Goal: Information Seeking & Learning: Learn about a topic

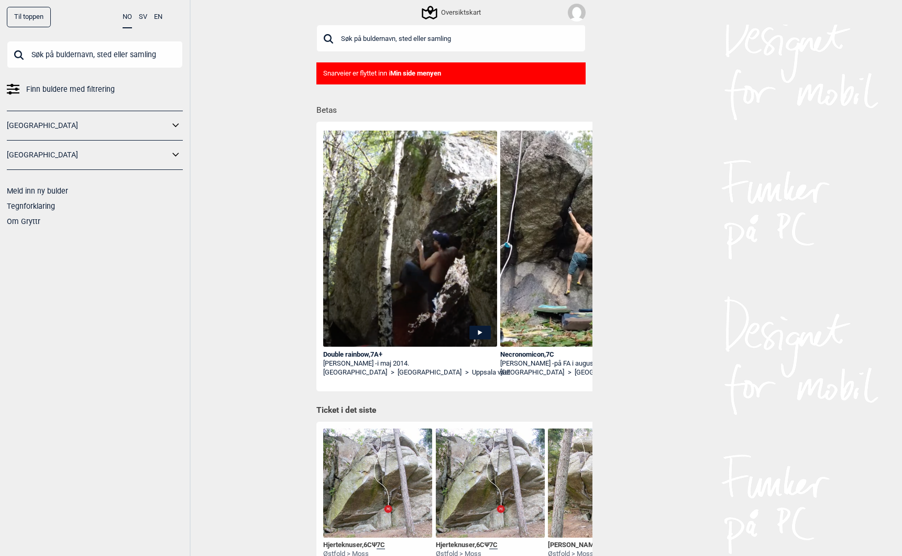
scroll to position [0, 248]
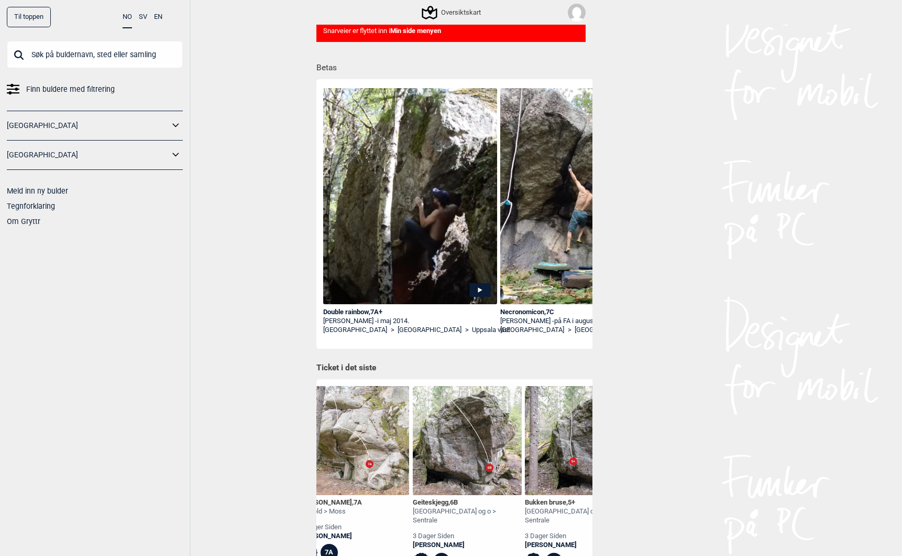
click at [78, 54] on input "text" at bounding box center [95, 54] width 176 height 27
type input "rorb"
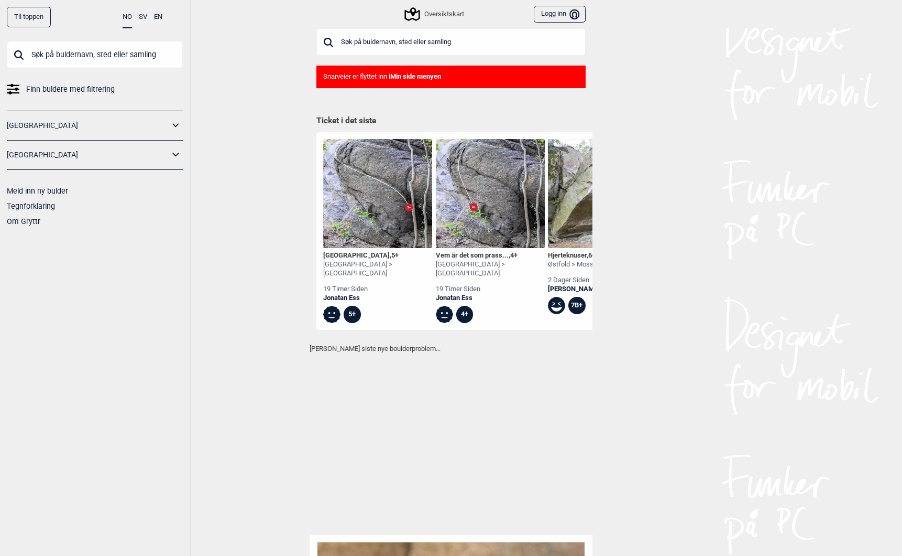
click at [56, 59] on input "text" at bounding box center [95, 54] width 176 height 27
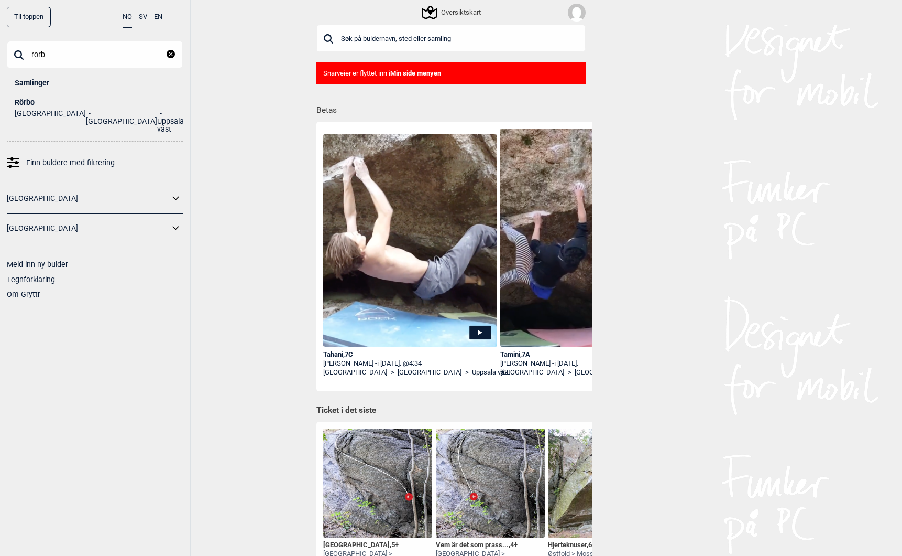
type input "rorb"
click at [21, 100] on div "Rörbo" at bounding box center [95, 103] width 160 height 8
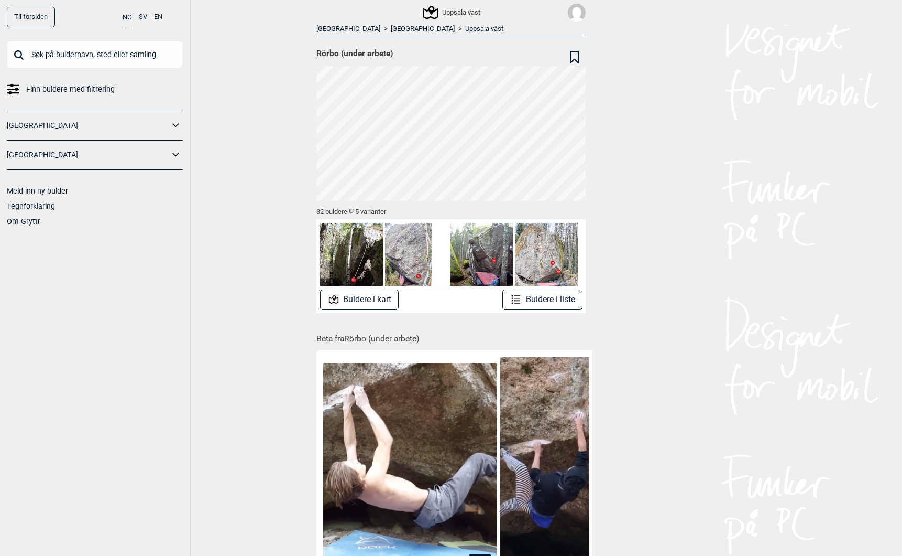
click at [373, 295] on button "Buldere i kart" at bounding box center [359, 299] width 79 height 20
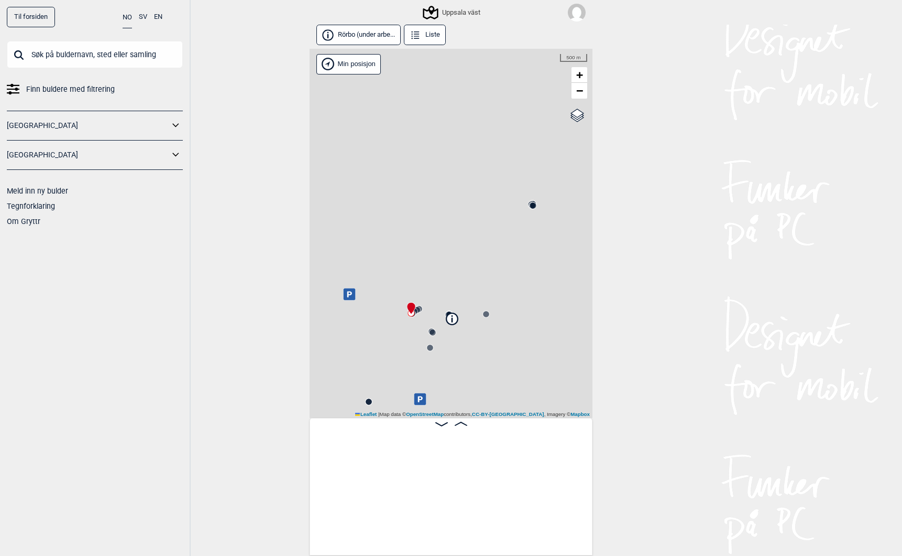
scroll to position [0, 81]
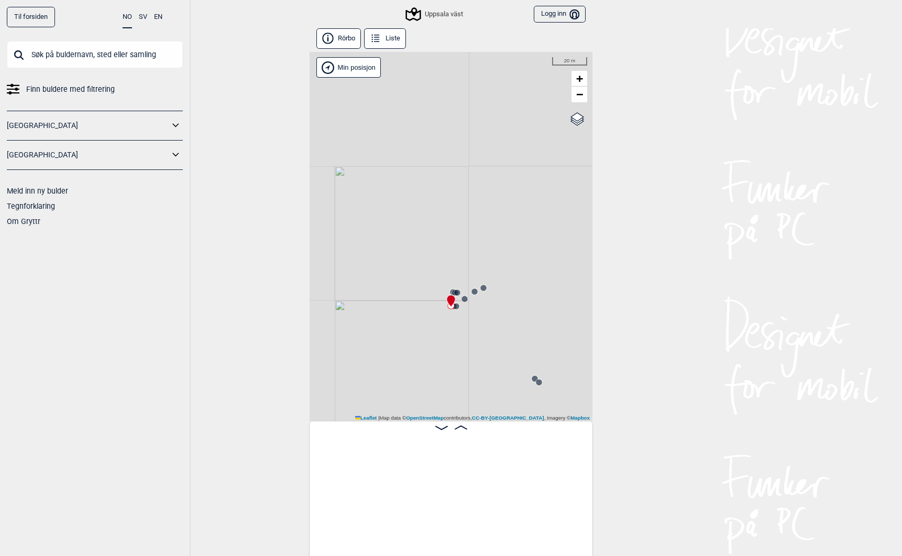
scroll to position [0, 886]
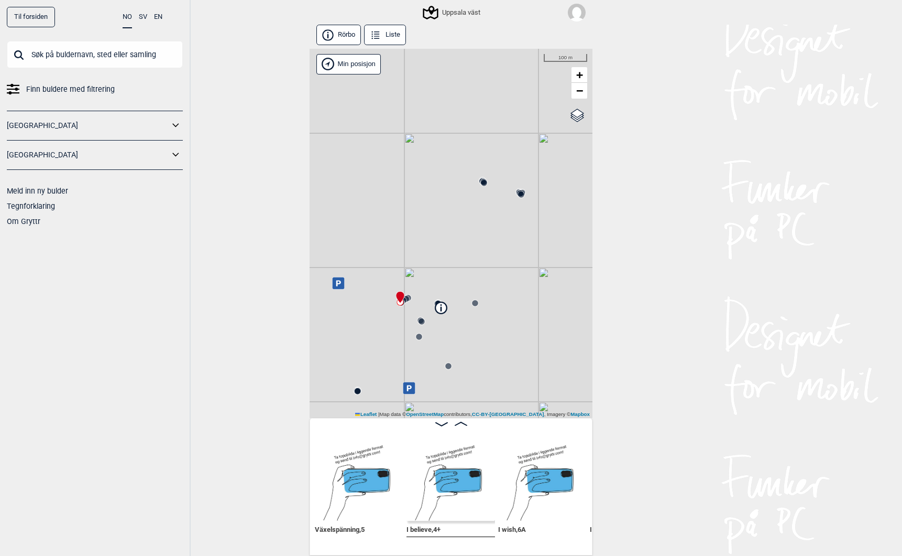
click at [345, 36] on button "Rörbo" at bounding box center [339, 35] width 45 height 20
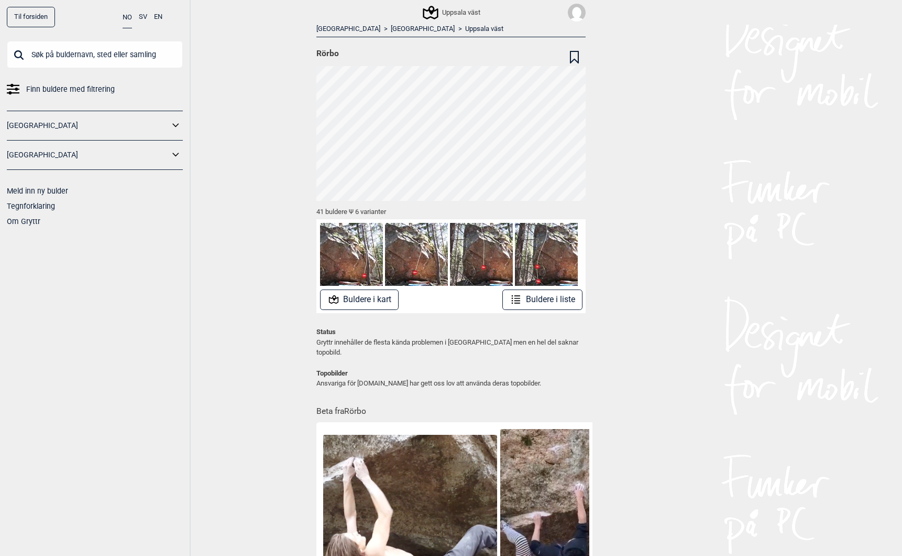
click at [30, 14] on link "Til forsiden" at bounding box center [31, 17] width 48 height 20
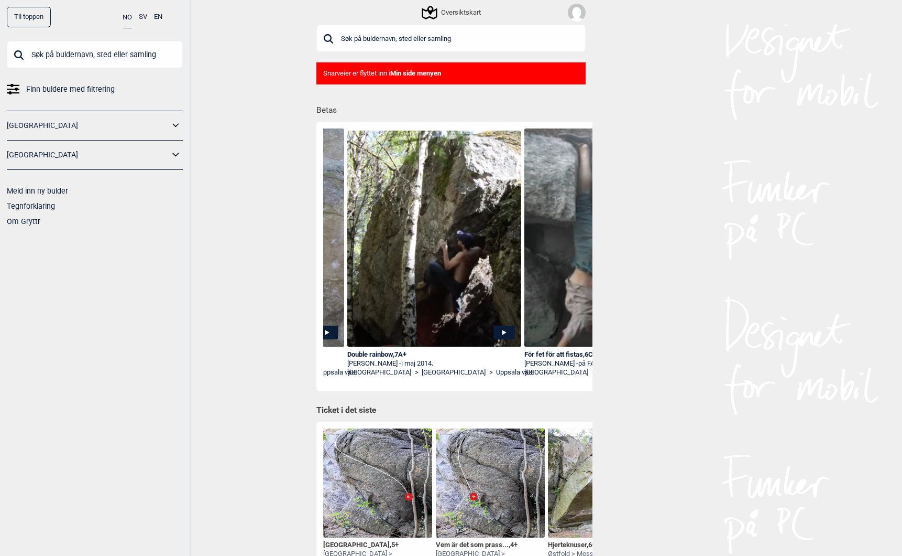
click at [356, 352] on div "Double rainbow , 7A+" at bounding box center [434, 354] width 174 height 9
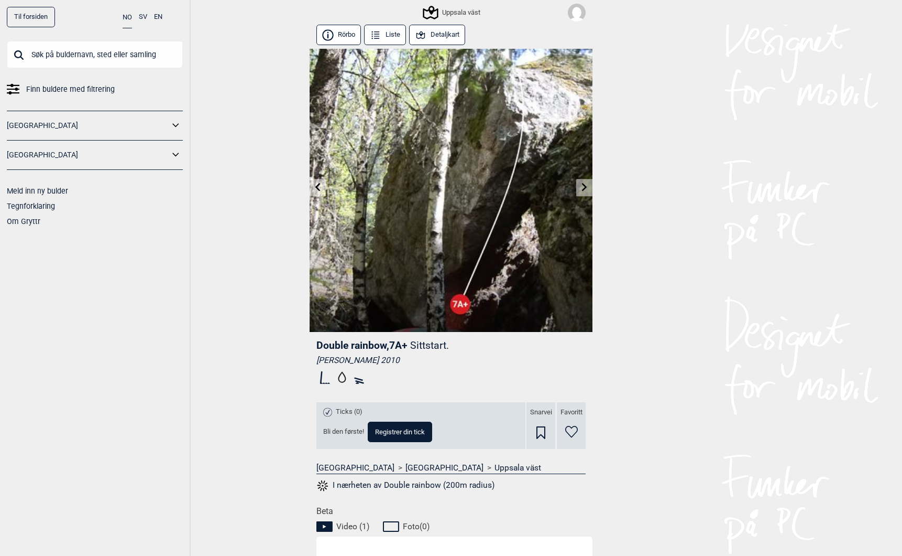
click at [447, 10] on div "Uppsala väst" at bounding box center [453, 12] width 56 height 13
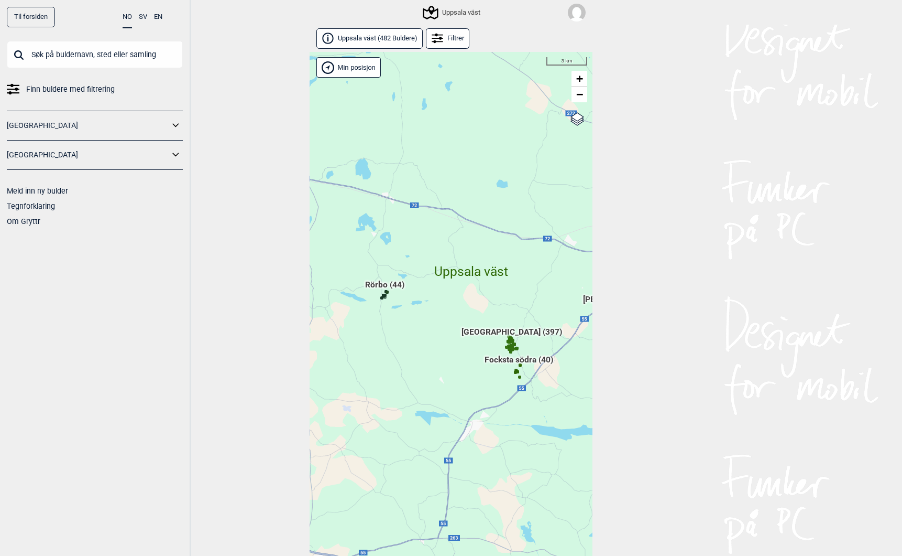
scroll to position [23, 0]
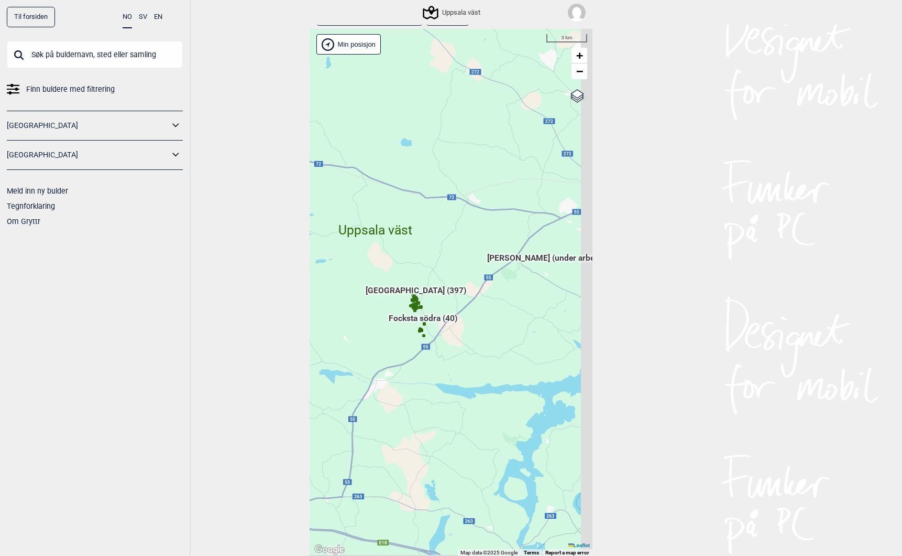
drag, startPoint x: 487, startPoint y: 322, endPoint x: 388, endPoint y: 301, distance: 100.8
click at [385, 302] on div "Hallingdal Gol Ål Stange Kolomoen Vallset Tangen Sørli Åsbygda Buskerud syd Kon…" at bounding box center [451, 292] width 283 height 527
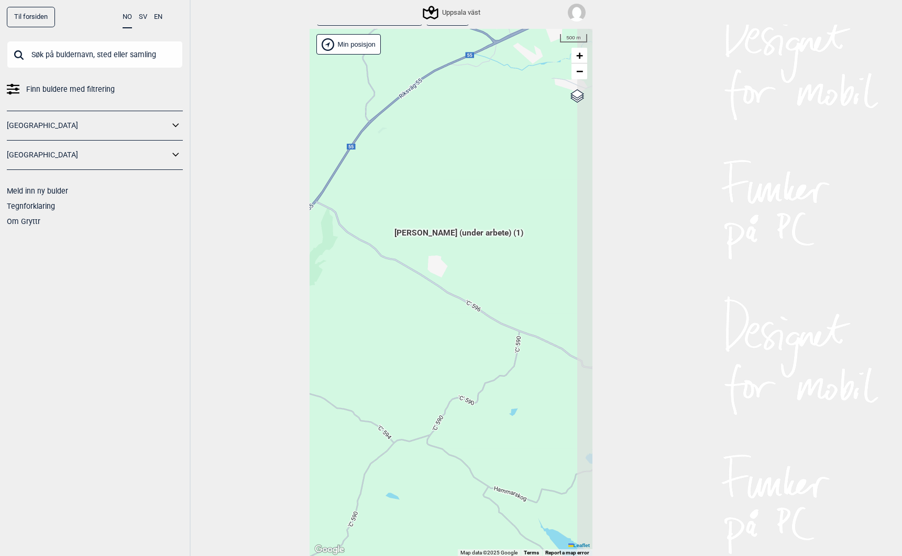
drag, startPoint x: 548, startPoint y: 281, endPoint x: 399, endPoint y: 243, distance: 153.0
click at [399, 243] on div "Hallingdal Gol Ål Stange Kolomoen Vallset Tangen Sørli Åsbygda Buskerud syd Kon…" at bounding box center [451, 292] width 283 height 527
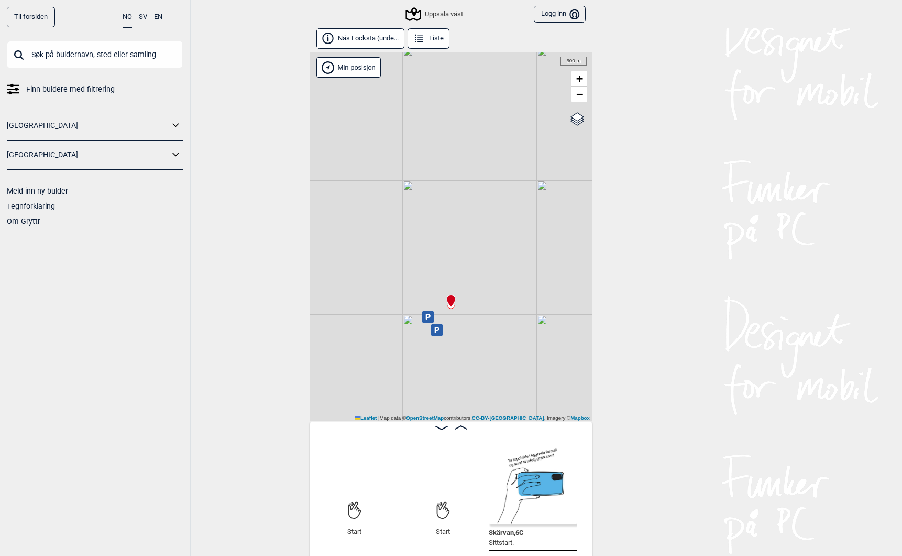
scroll to position [0, 82]
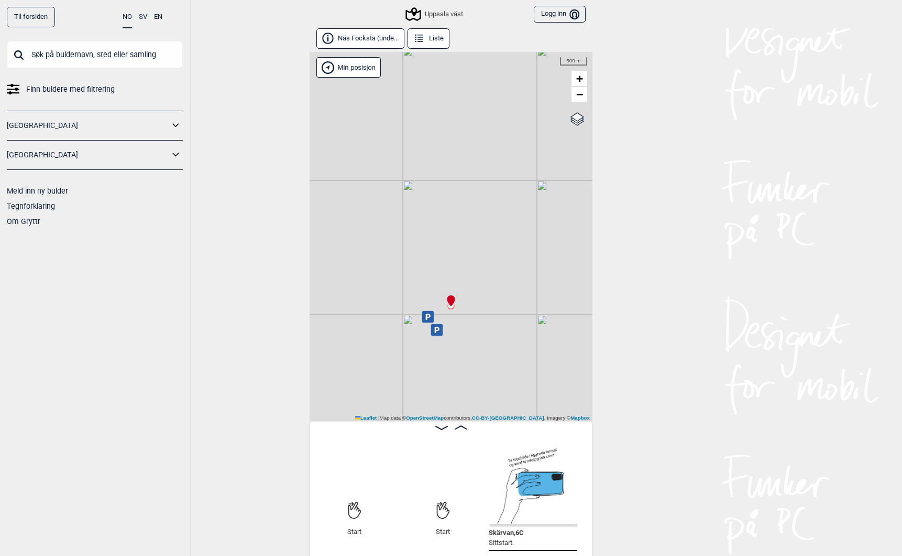
scroll to position [0, 82]
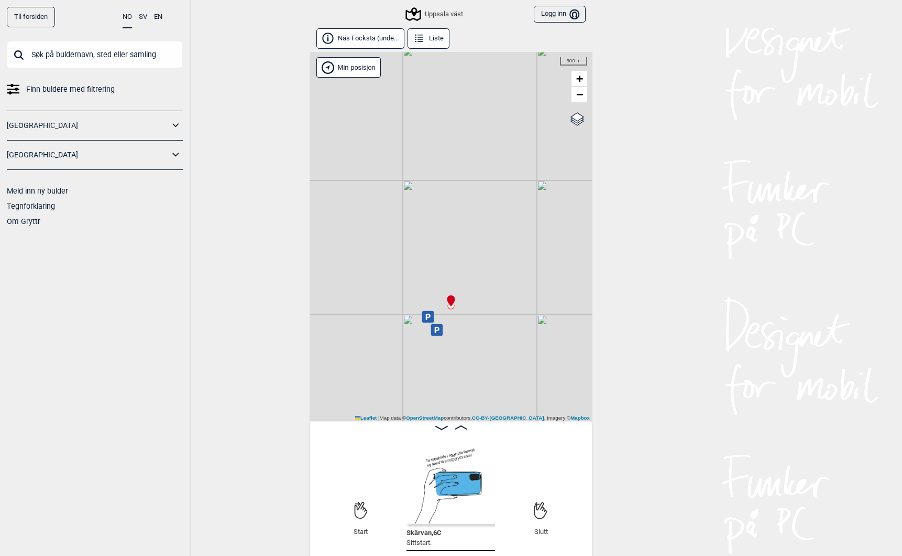
click at [68, 60] on input "text" at bounding box center [95, 54] width 176 height 27
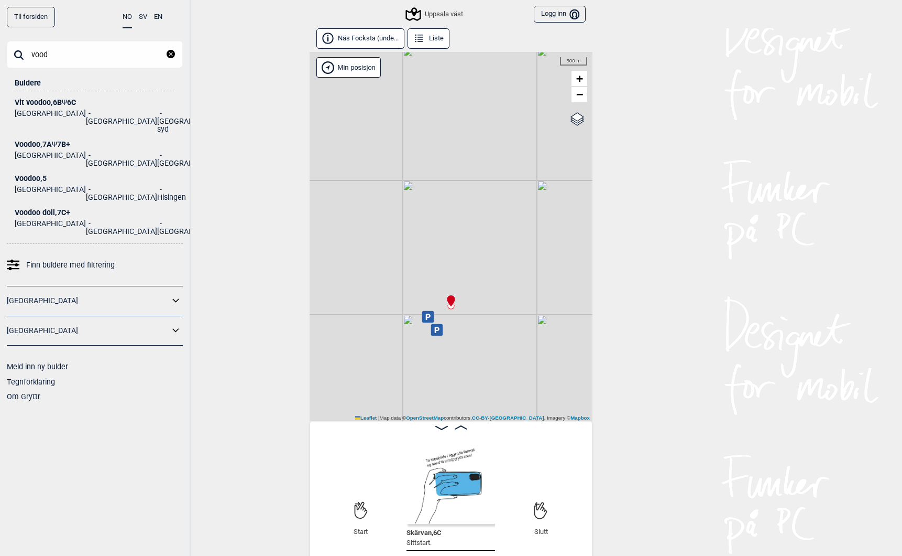
type input "vood"
click at [25, 140] on div "Voodoo , 7A Ψ 7B+" at bounding box center [95, 144] width 160 height 8
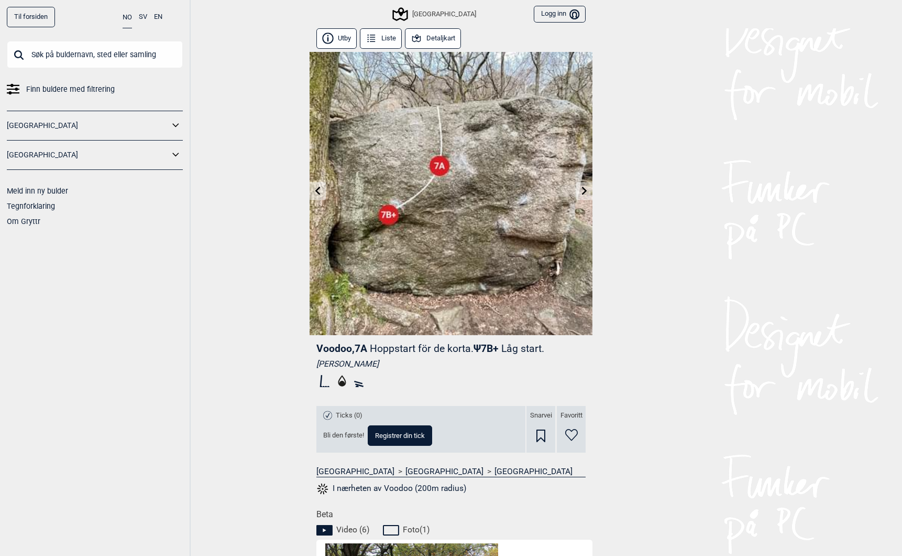
click at [585, 186] on link at bounding box center [584, 190] width 16 height 17
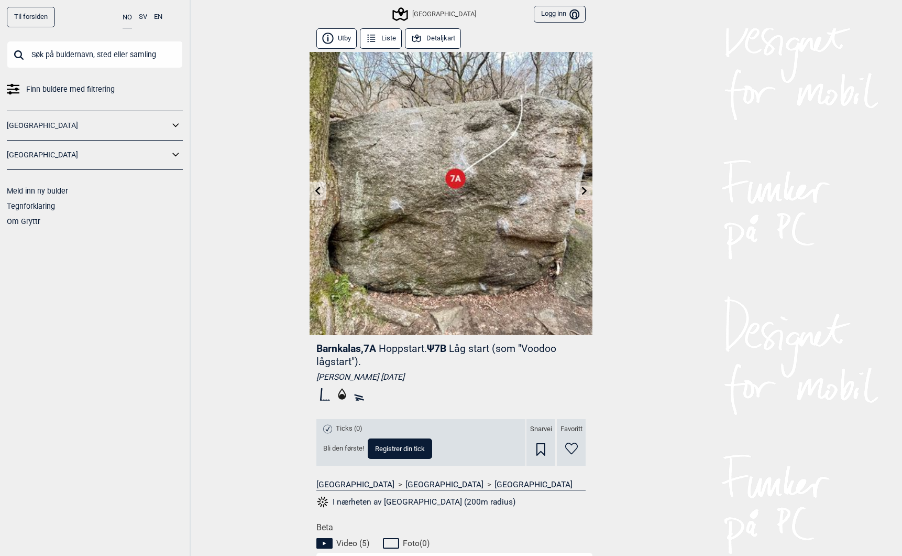
click at [585, 186] on link at bounding box center [584, 190] width 16 height 17
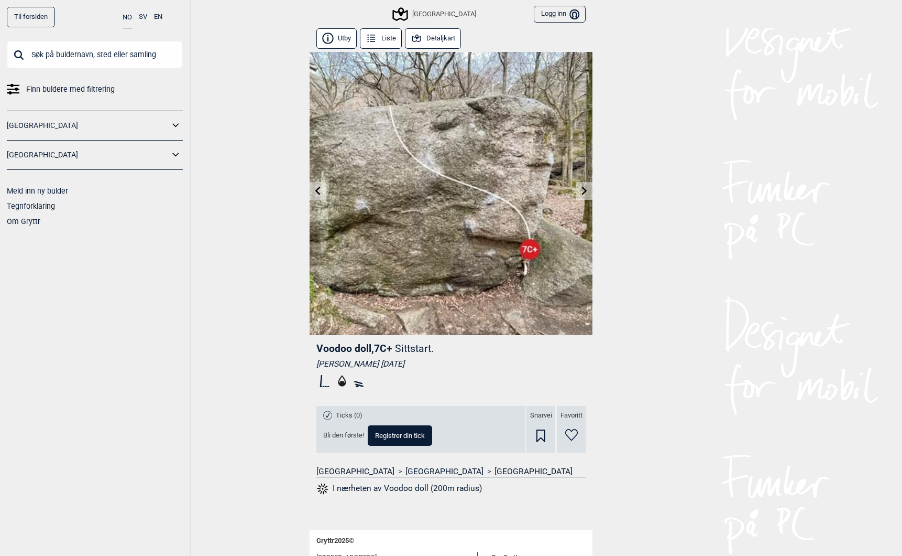
click at [585, 186] on link at bounding box center [584, 190] width 16 height 17
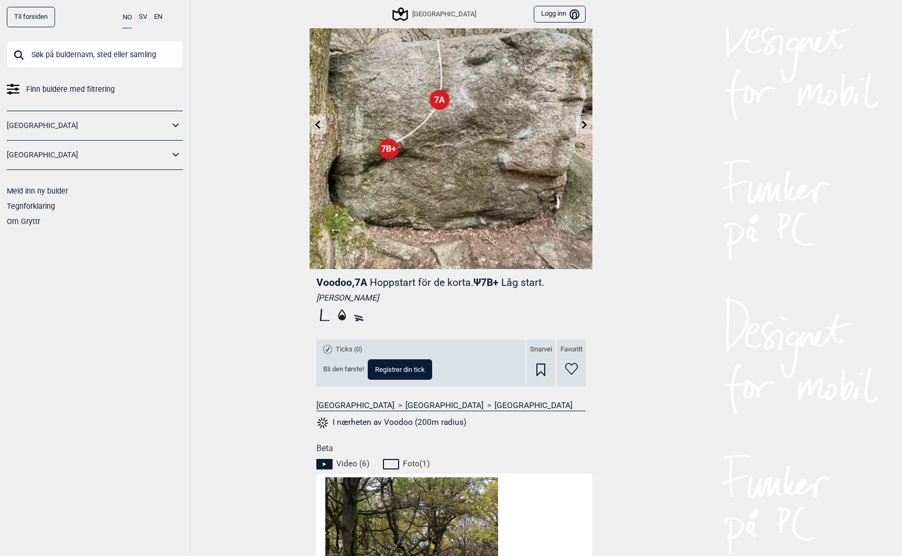
scroll to position [67, 0]
